Goal: Task Accomplishment & Management: Manage account settings

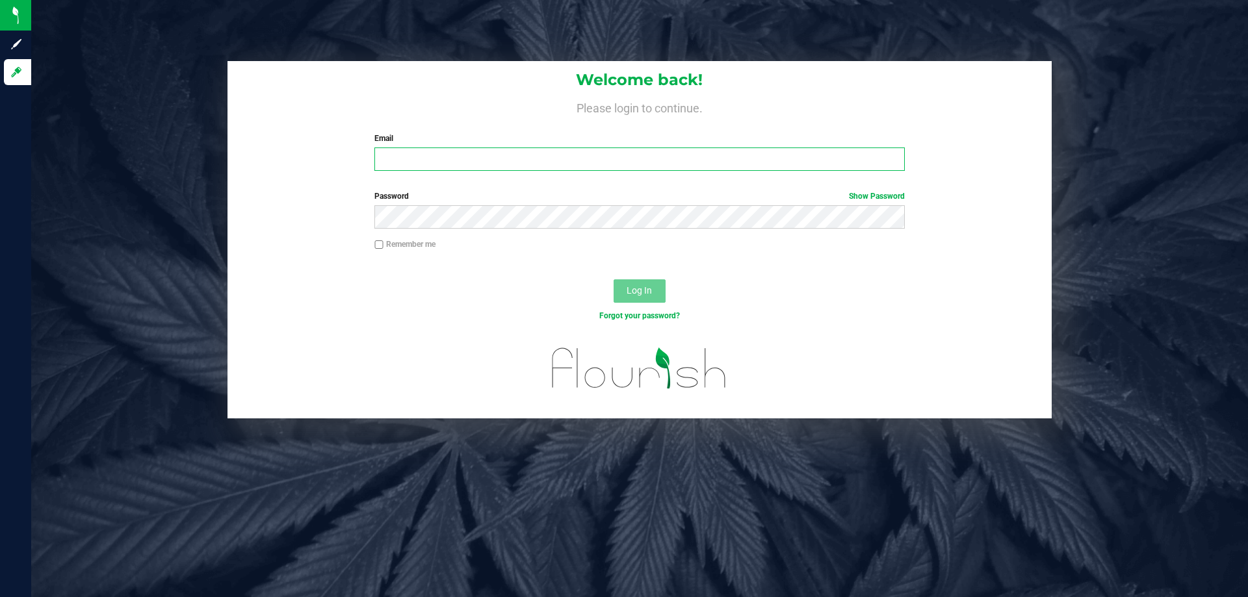
click at [414, 164] on input "Email" at bounding box center [639, 159] width 530 height 23
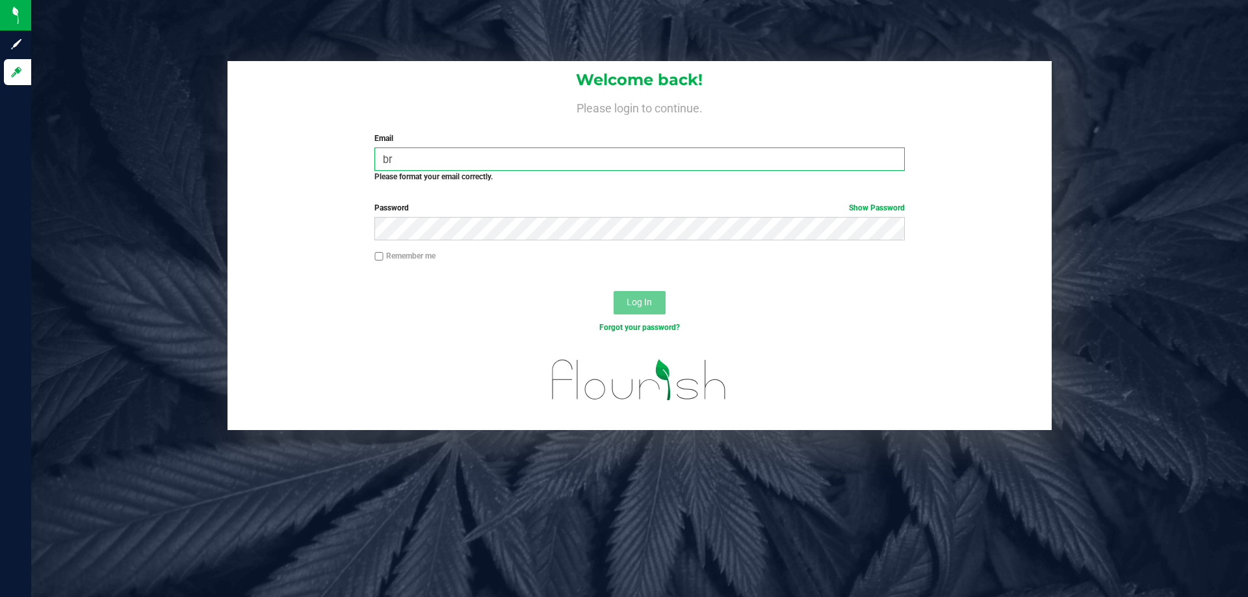
type input "b"
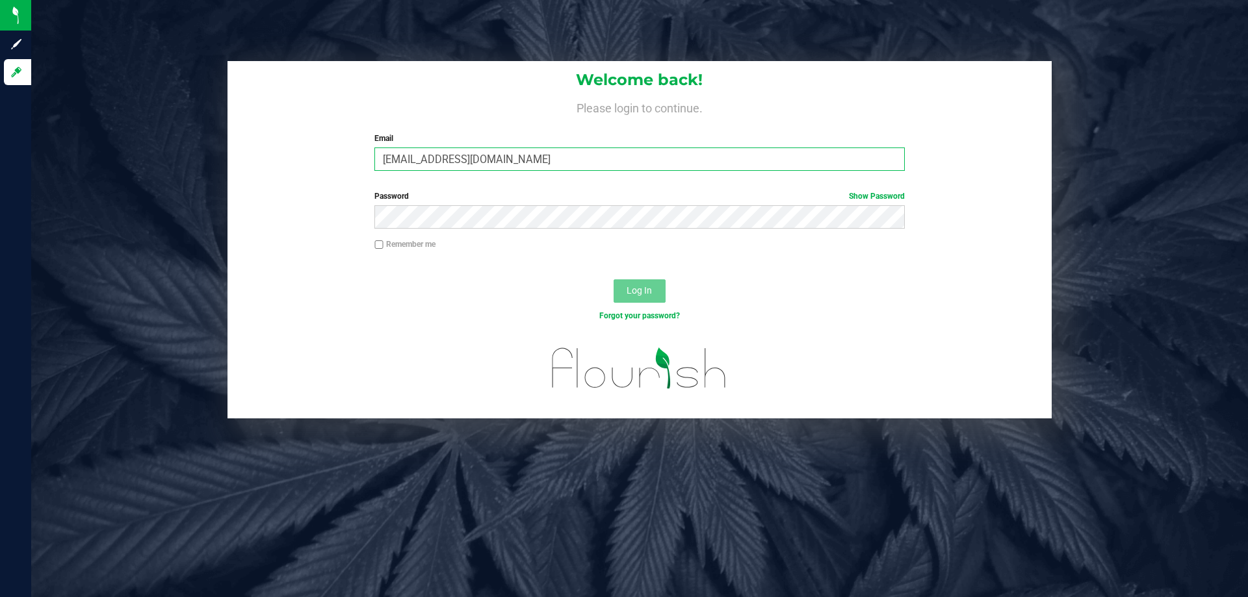
type input "[EMAIL_ADDRESS][DOMAIN_NAME]"
click at [613, 279] on button "Log In" at bounding box center [639, 290] width 52 height 23
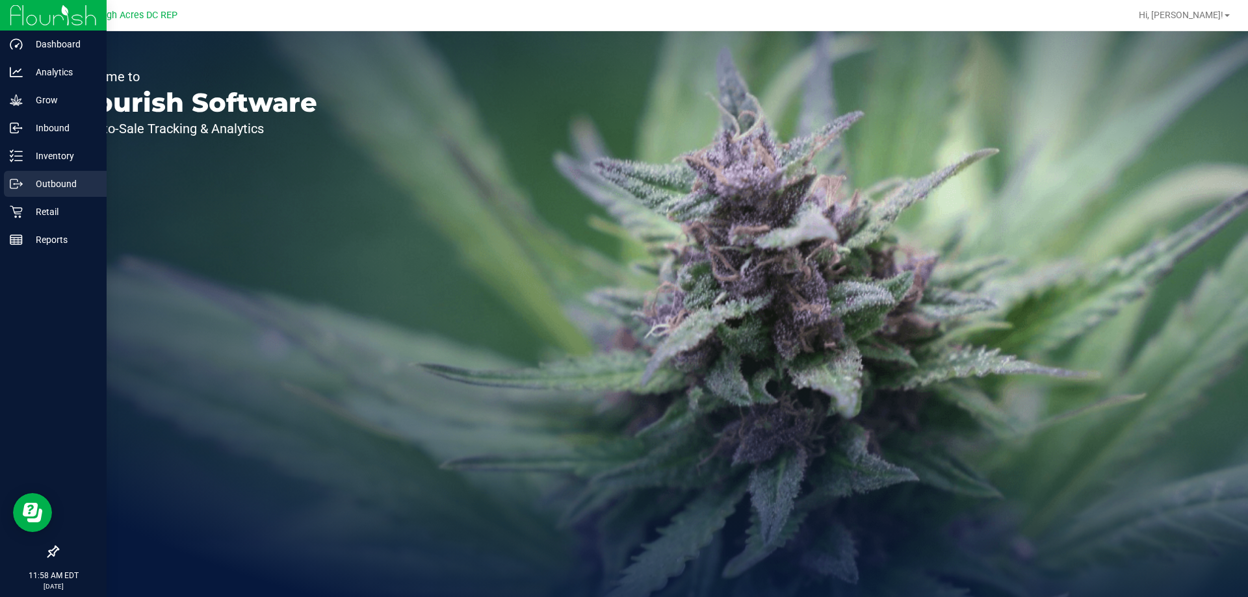
click at [57, 188] on p "Outbound" at bounding box center [62, 184] width 78 height 16
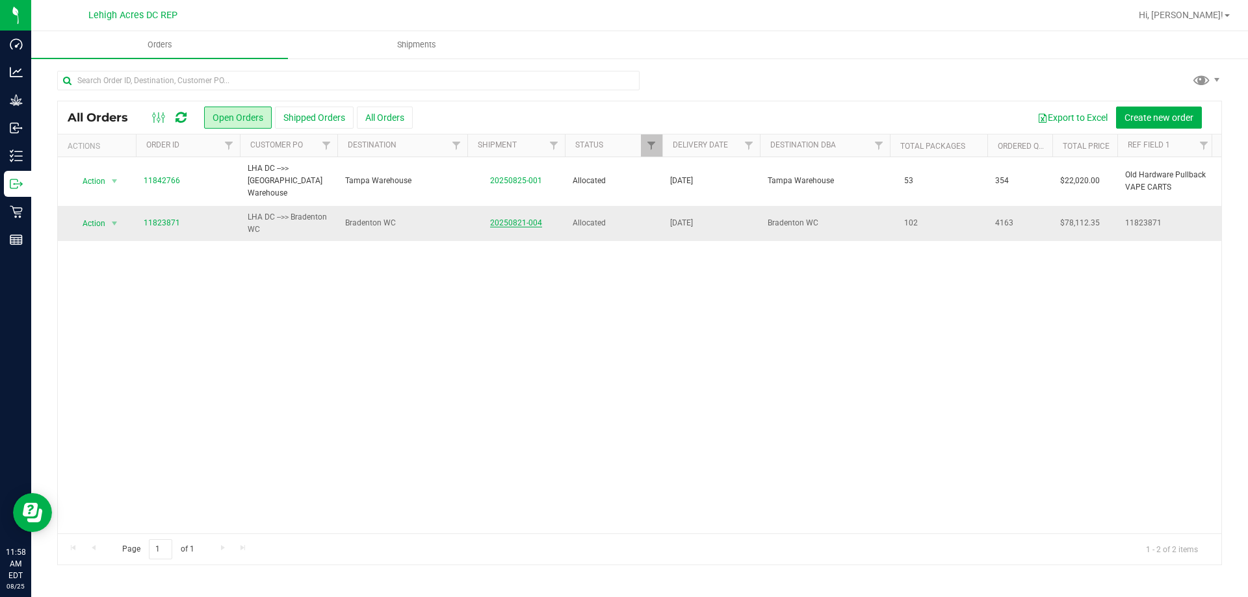
click at [507, 218] on link "20250821-004" at bounding box center [516, 222] width 52 height 9
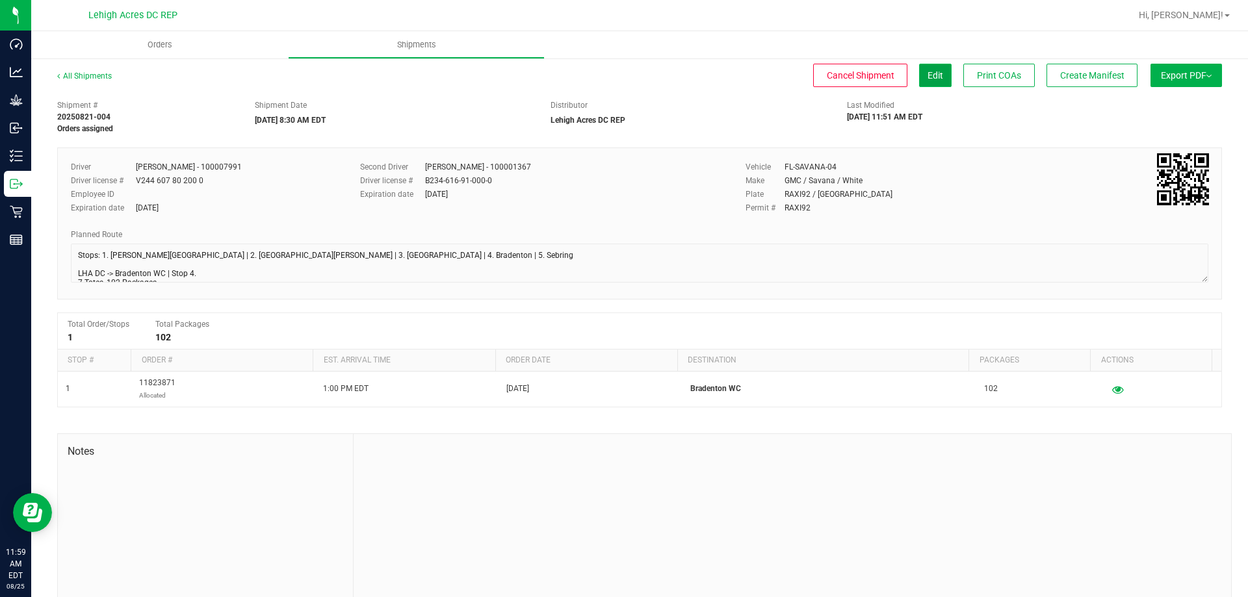
click at [931, 82] on button "Edit" at bounding box center [935, 75] width 32 height 23
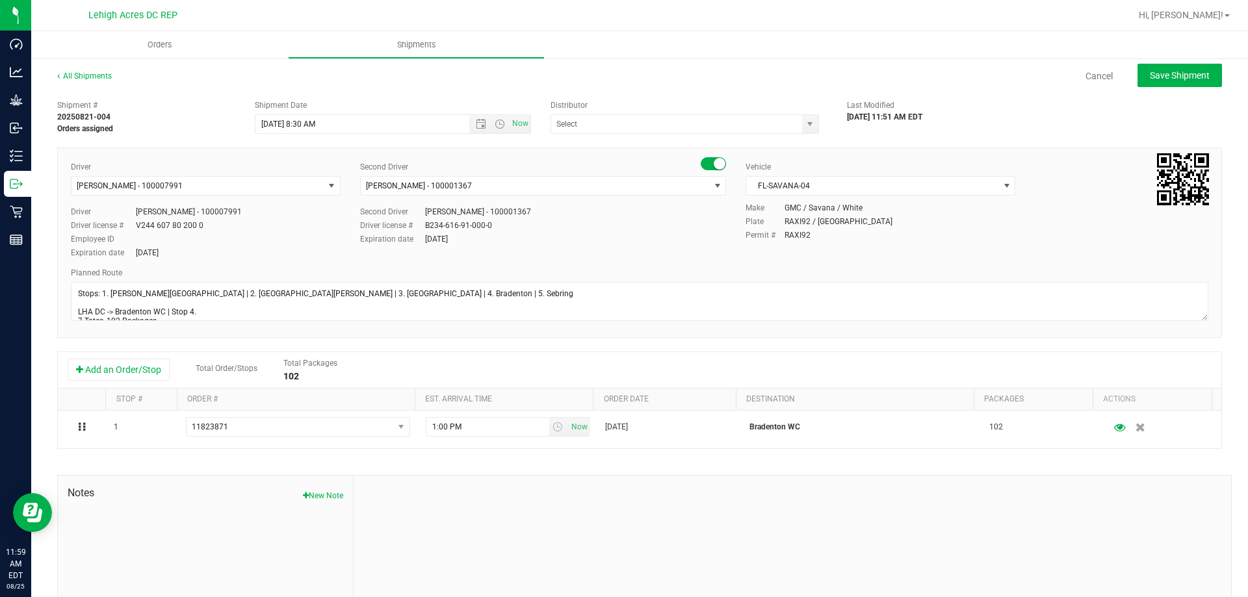
type input "Lehigh Acres DC REP"
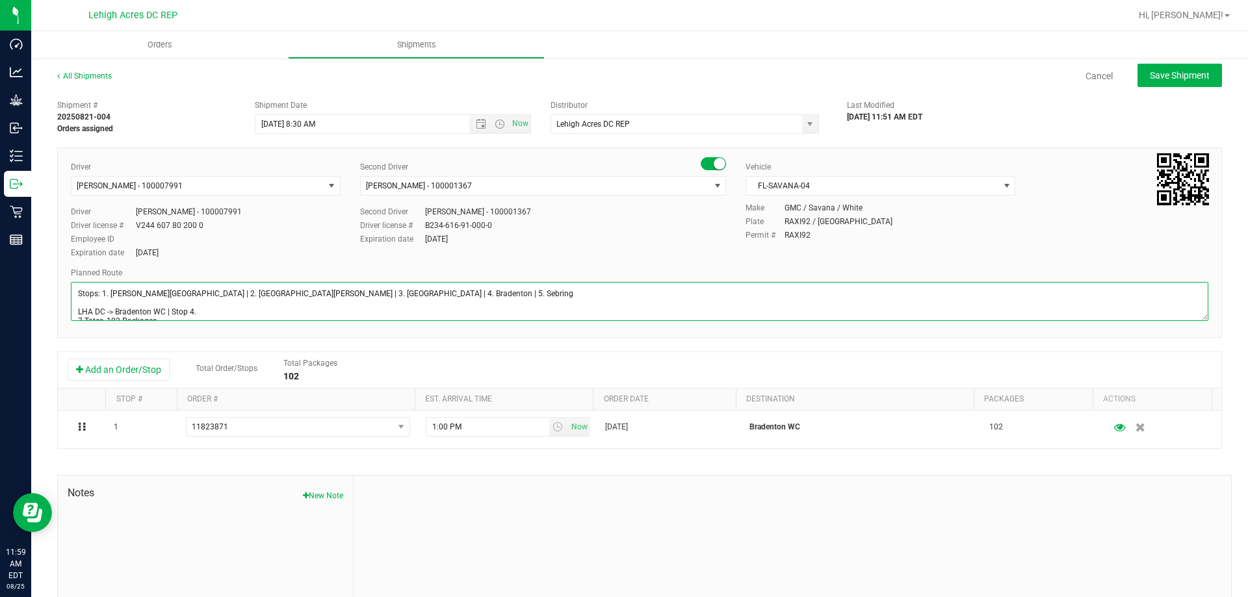
click at [244, 298] on textarea at bounding box center [639, 301] width 1137 height 39
type textarea "Stops: 1. [PERSON_NAME][GEOGRAPHIC_DATA] | 2. [GEOGRAPHIC_DATA][PERSON_NAME] | …"
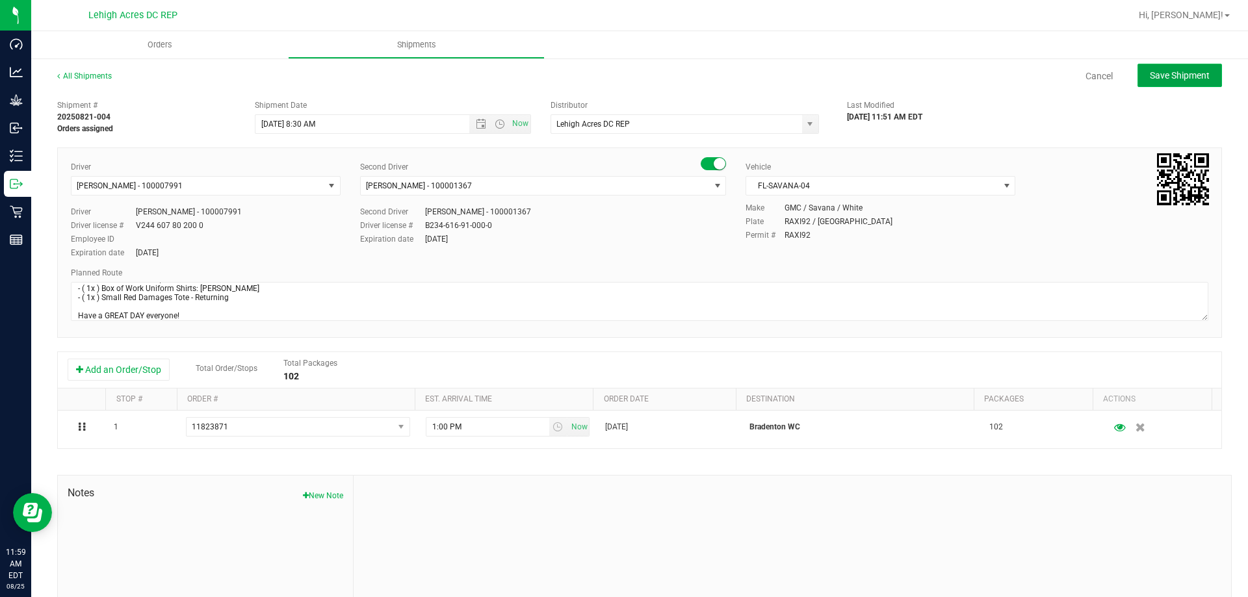
click at [1169, 79] on span "Save Shipment" at bounding box center [1179, 75] width 60 height 10
type input "[DATE] 12:30 PM"
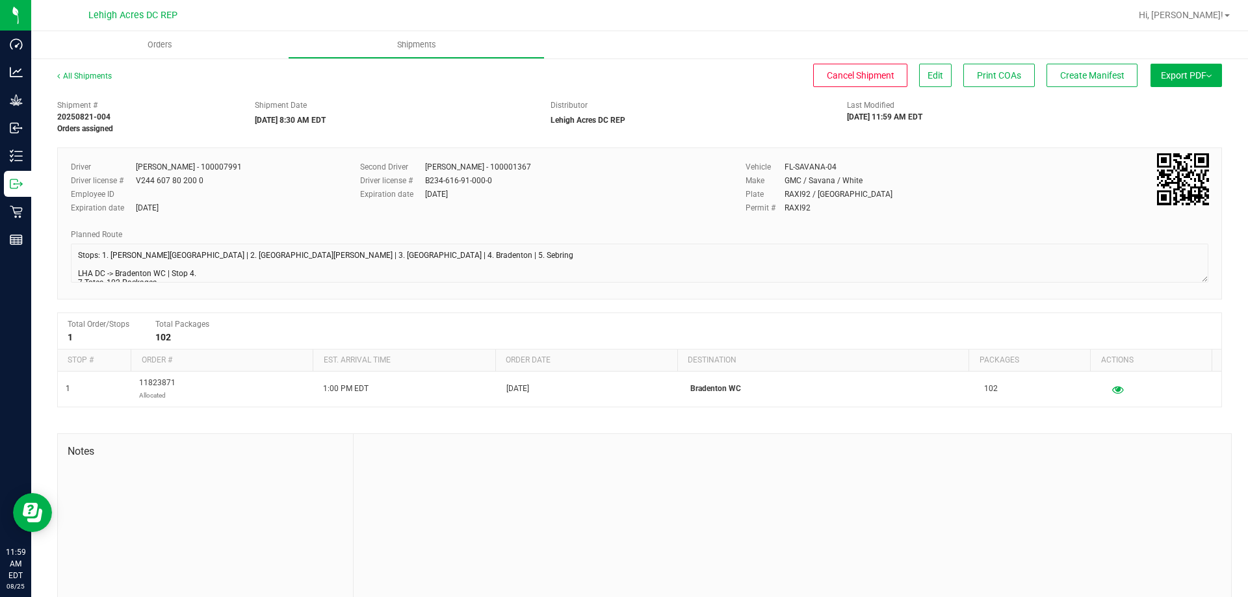
click at [1165, 83] on button "Export PDF" at bounding box center [1185, 75] width 71 height 23
click at [1174, 106] on span "Manifest by Package ID" at bounding box center [1166, 103] width 83 height 9
